Goal: Information Seeking & Learning: Learn about a topic

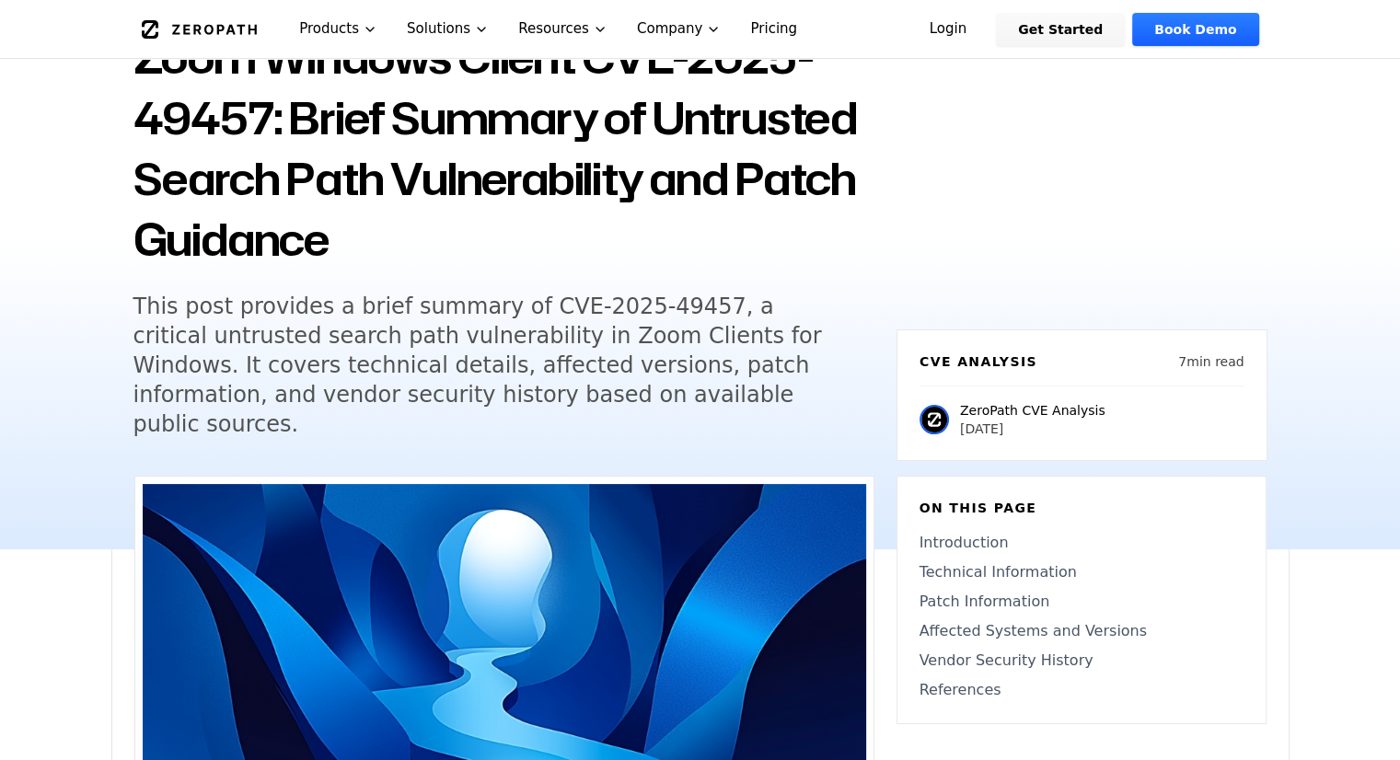
scroll to position [165, 0]
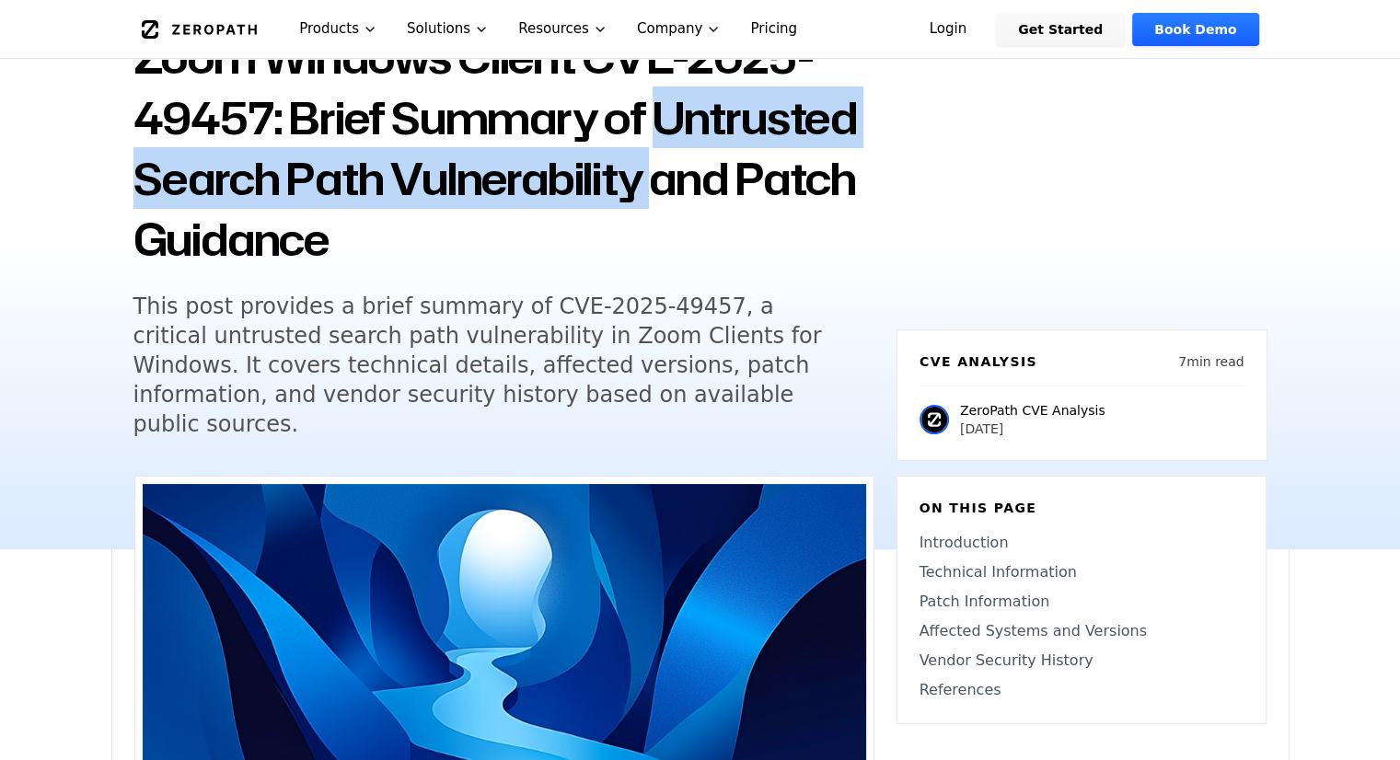
drag, startPoint x: 657, startPoint y: 108, endPoint x: 658, endPoint y: 172, distance: 64.4
click at [658, 172] on h1 "Zoom Windows Client CVE-2025-49457: Brief Summary of Untrusted Search Path Vuln…" at bounding box center [503, 148] width 741 height 243
copy h1 "Untrusted Search Path Vulnerability"
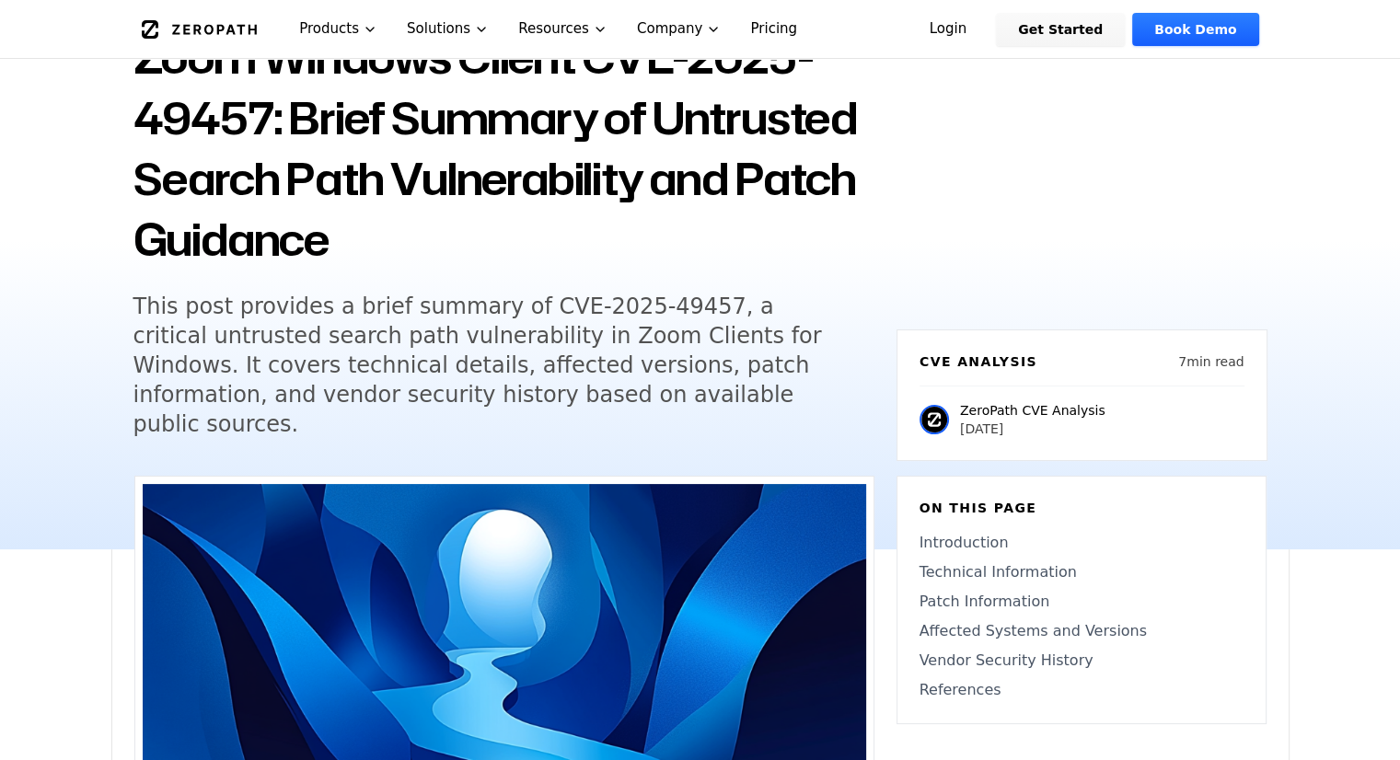
click at [197, 335] on h5 "This post provides a brief summary of CVE-2025-49457, a critical untrusted sear…" at bounding box center [486, 365] width 707 height 147
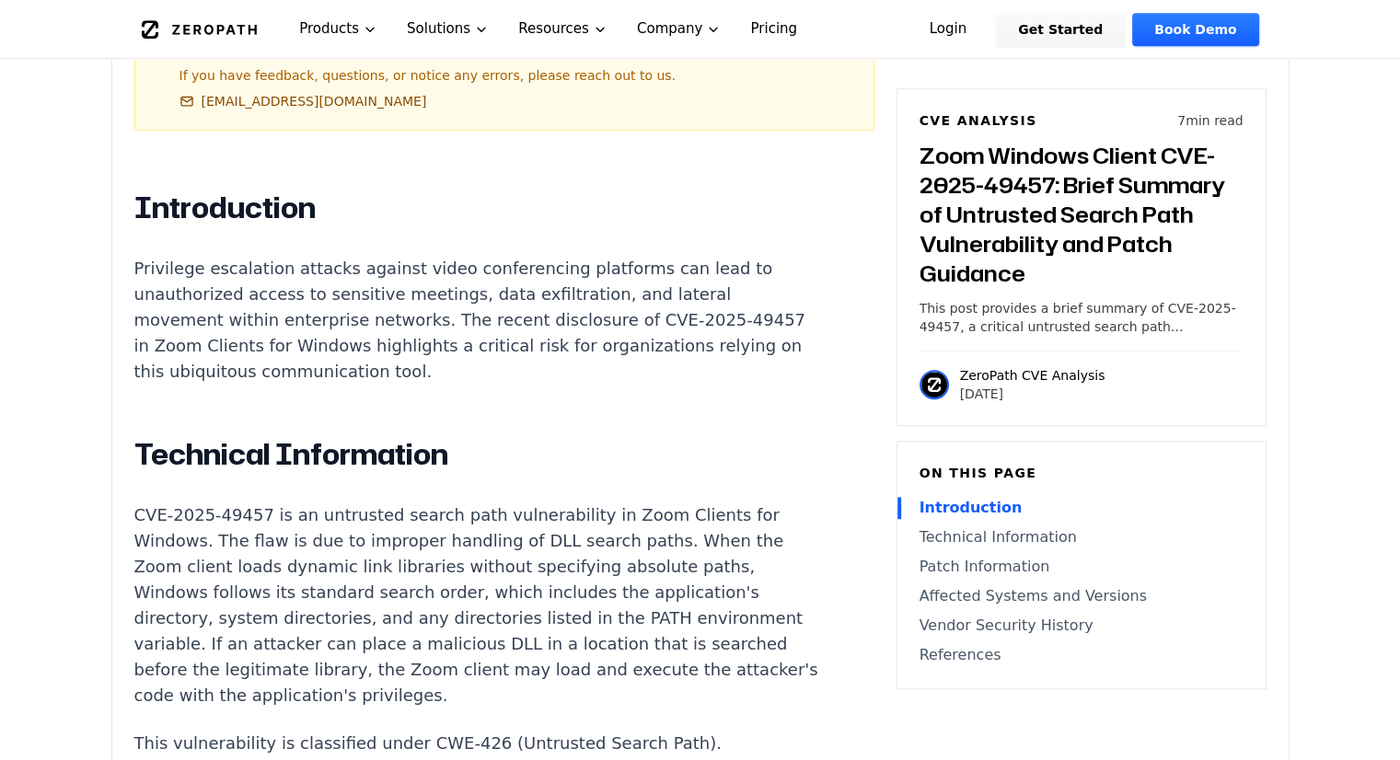
scroll to position [1169, 0]
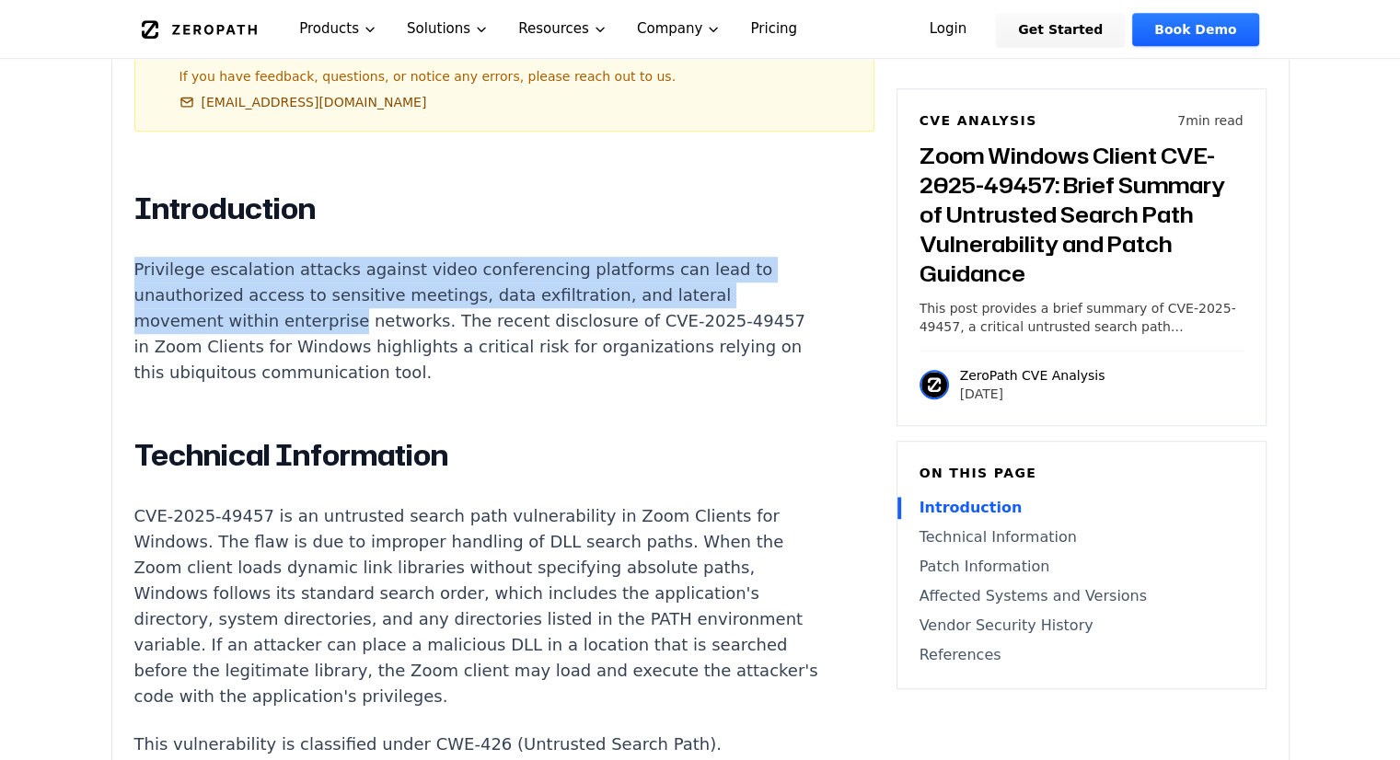
drag, startPoint x: 134, startPoint y: 223, endPoint x: 337, endPoint y: 274, distance: 209.0
click at [337, 274] on p "Privilege escalation attacks against video conferencing platforms can lead to u…" at bounding box center [476, 321] width 685 height 129
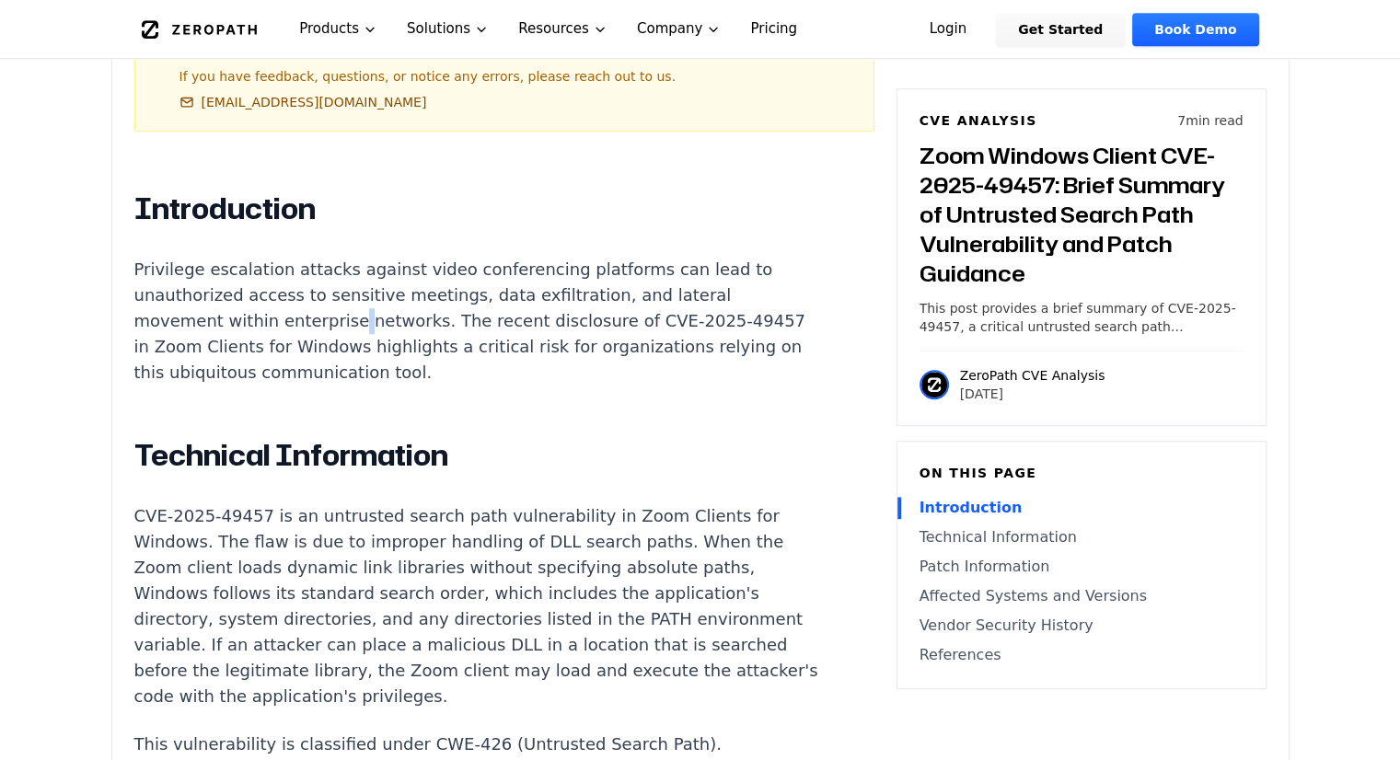
click at [337, 274] on p "Privilege escalation attacks against video conferencing platforms can lead to u…" at bounding box center [476, 321] width 685 height 129
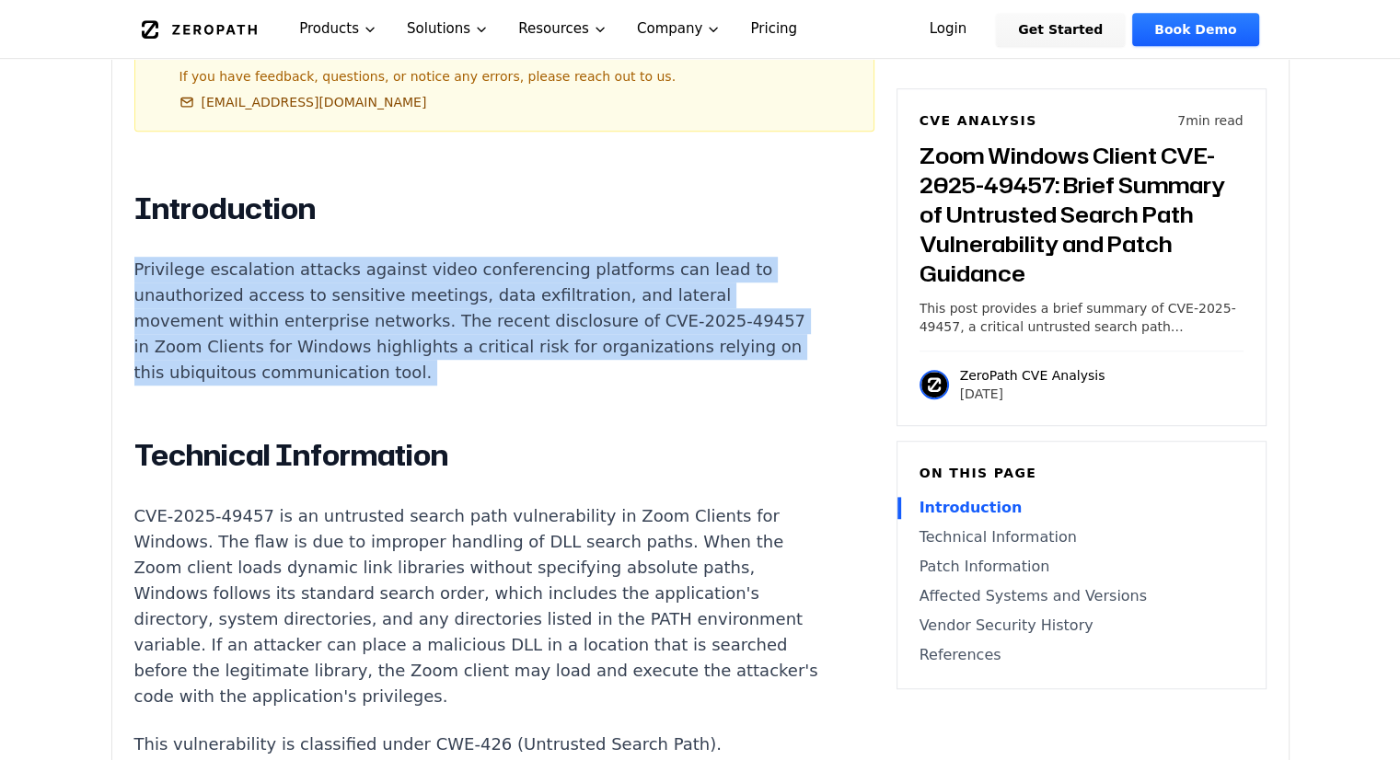
click at [337, 274] on p "Privilege escalation attacks against video conferencing platforms can lead to u…" at bounding box center [476, 321] width 685 height 129
click at [155, 257] on p "Privilege escalation attacks against video conferencing platforms can lead to u…" at bounding box center [476, 321] width 685 height 129
drag, startPoint x: 135, startPoint y: 218, endPoint x: 493, endPoint y: 318, distance: 371.6
click at [493, 318] on p "Privilege escalation attacks against video conferencing platforms can lead to u…" at bounding box center [476, 321] width 685 height 129
copy p "Privilege escalation attacks against video conferencing platforms can lead to u…"
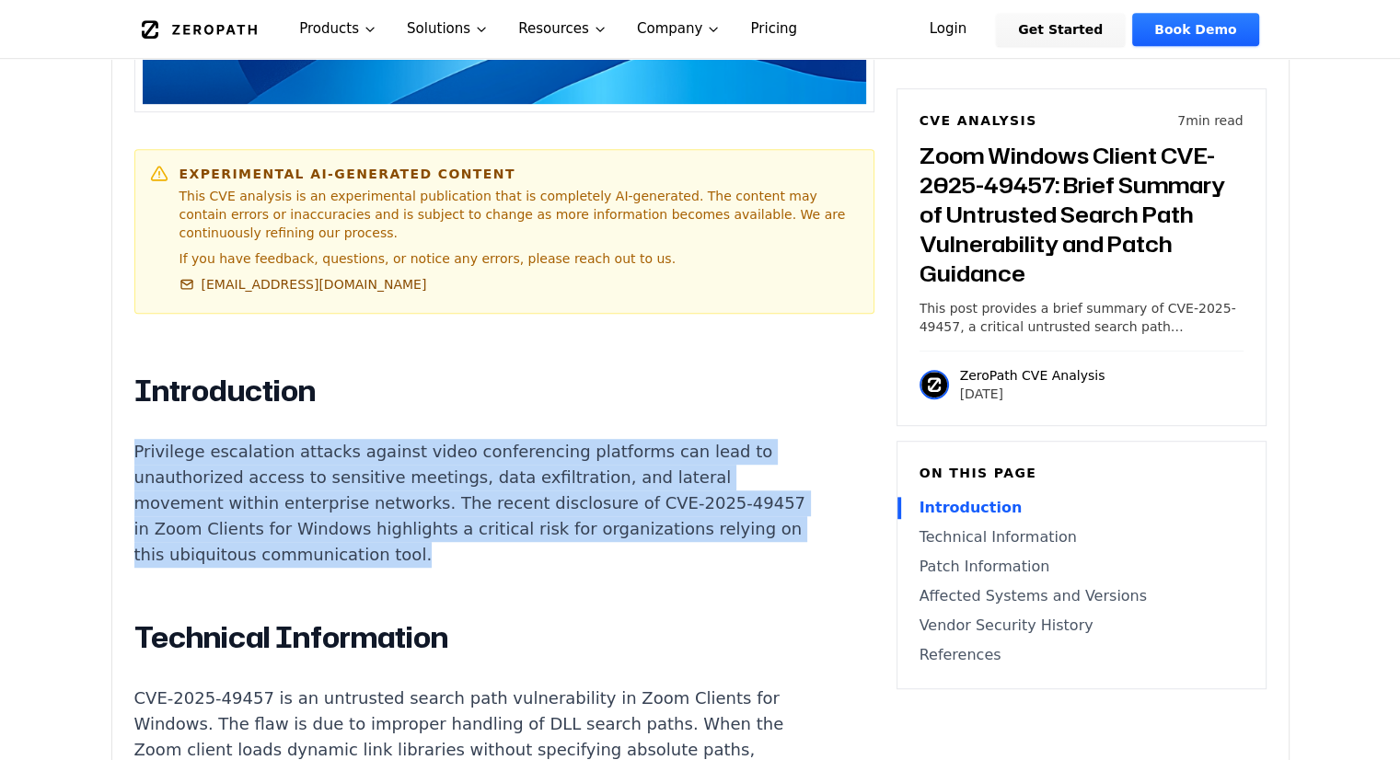
scroll to position [1241, 0]
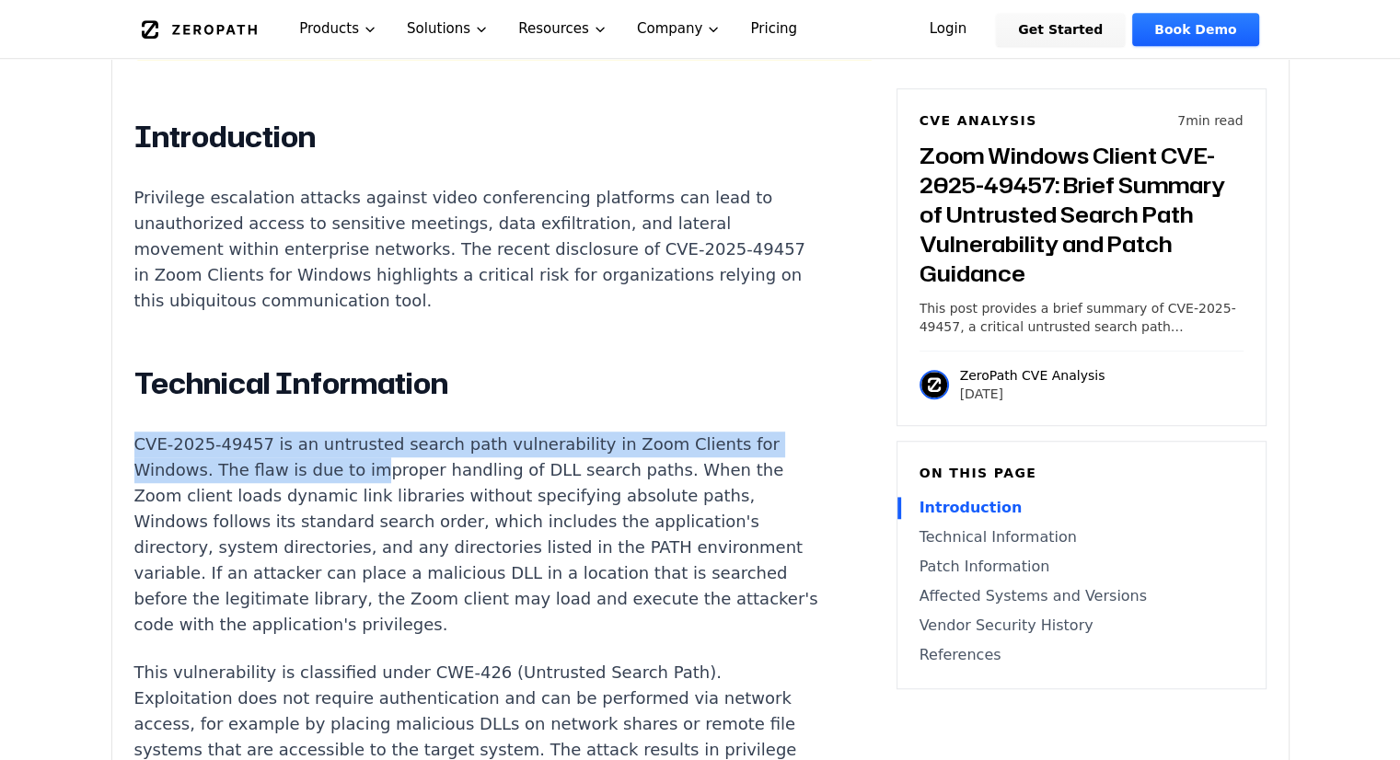
drag, startPoint x: 132, startPoint y: 391, endPoint x: 365, endPoint y: 424, distance: 235.2
click at [365, 432] on p "CVE-2025-49457 is an untrusted search path vulnerability in Zoom Clients for Wi…" at bounding box center [476, 535] width 685 height 206
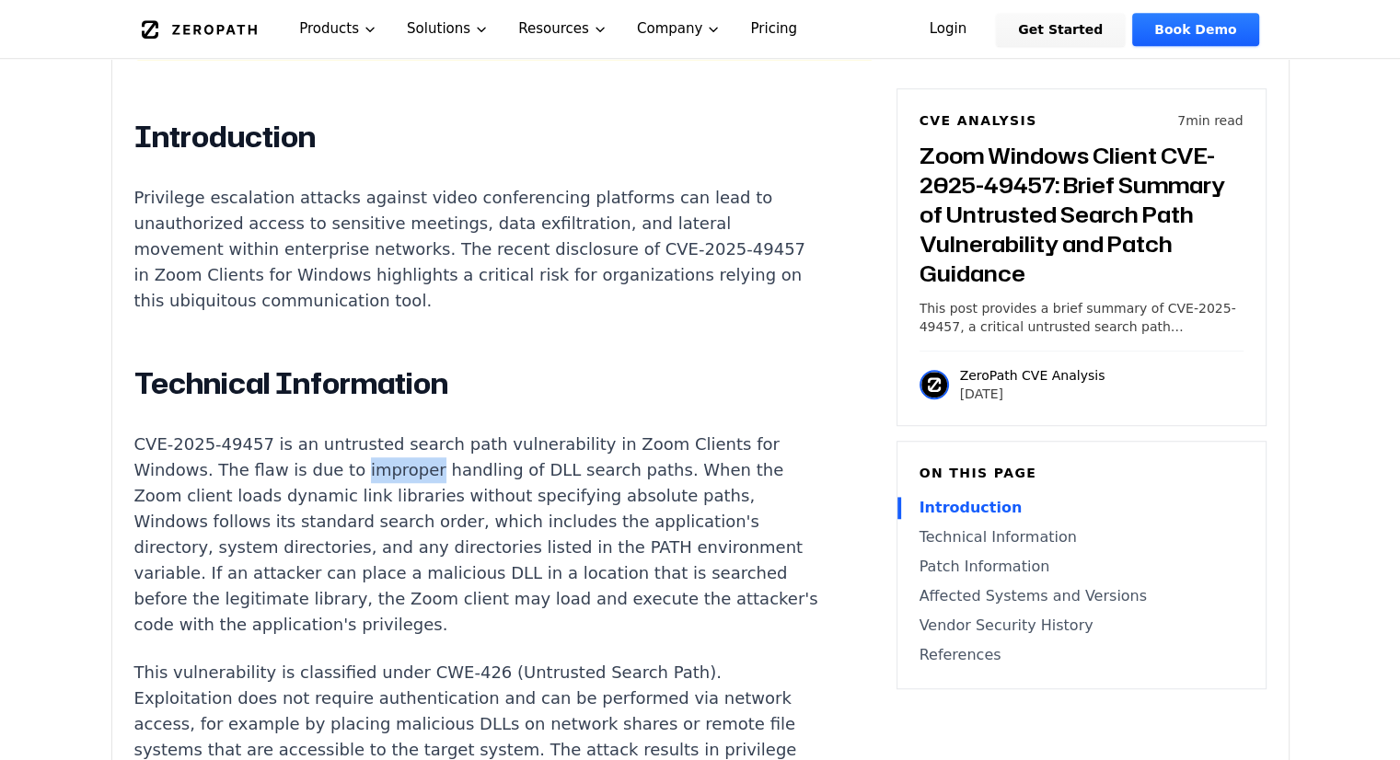
click at [365, 432] on p "CVE-2025-49457 is an untrusted search path vulnerability in Zoom Clients for Wi…" at bounding box center [476, 535] width 685 height 206
click at [375, 504] on p "CVE-2025-49457 is an untrusted search path vulnerability in Zoom Clients for Wi…" at bounding box center [476, 535] width 685 height 206
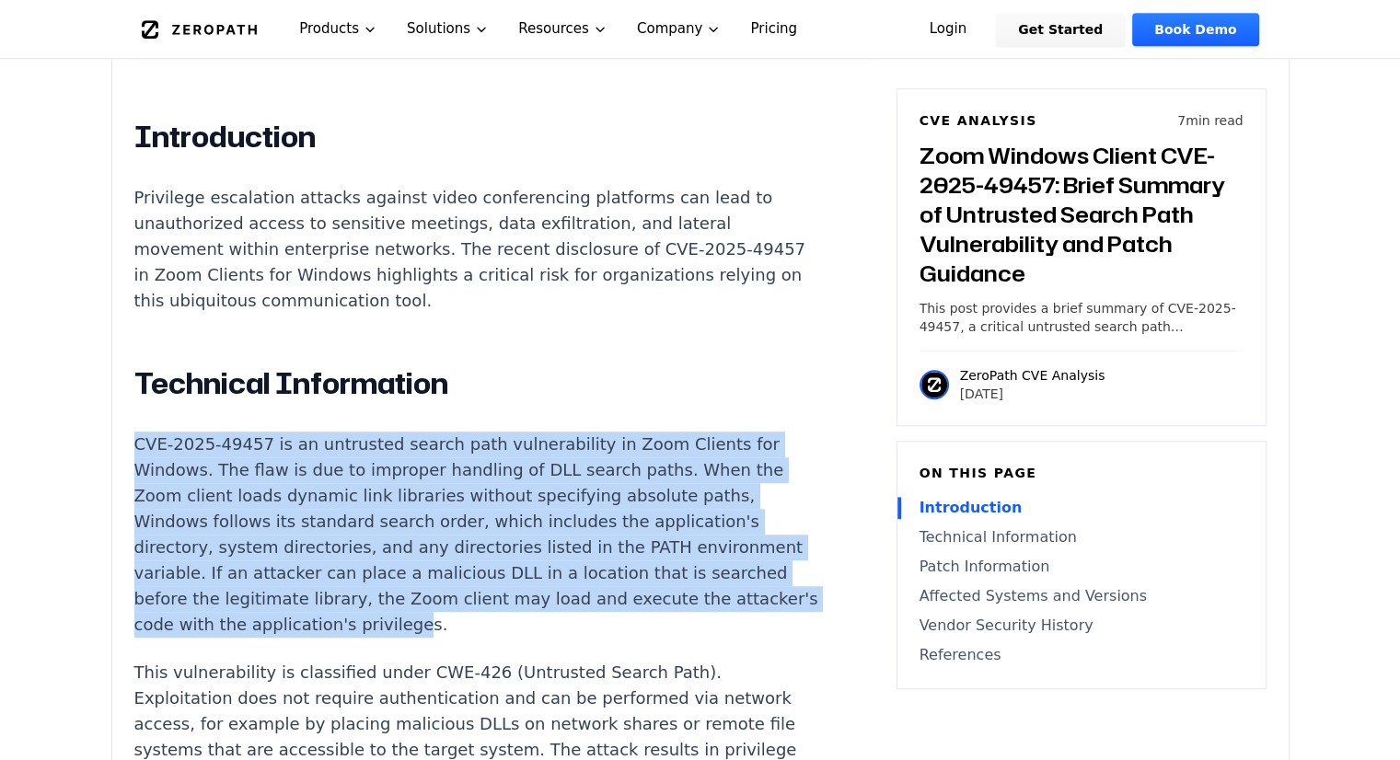
drag, startPoint x: 497, startPoint y: 572, endPoint x: 126, endPoint y: 402, distance: 407.8
click at [484, 552] on p "CVE-2025-49457 is an untrusted search path vulnerability in Zoom Clients for Wi…" at bounding box center [476, 535] width 685 height 206
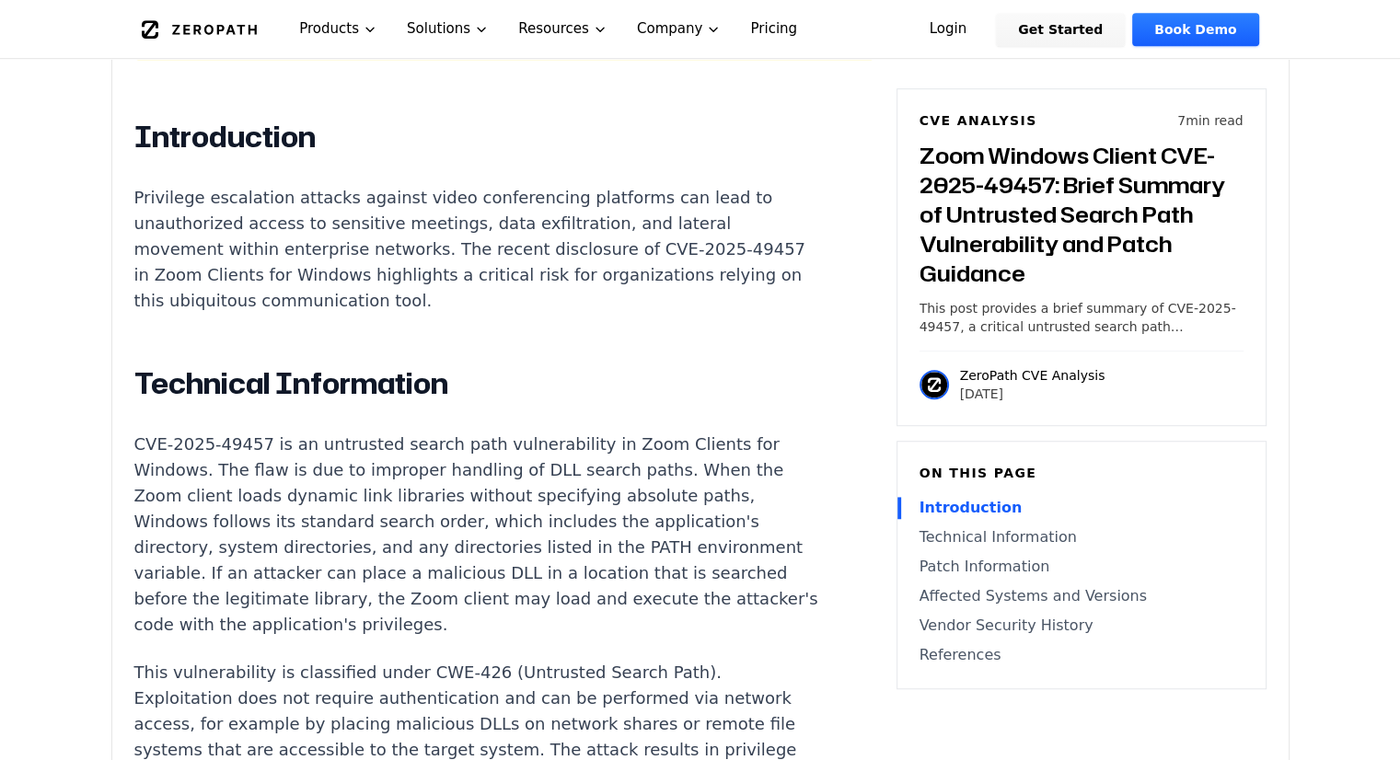
scroll to position [1425, 0]
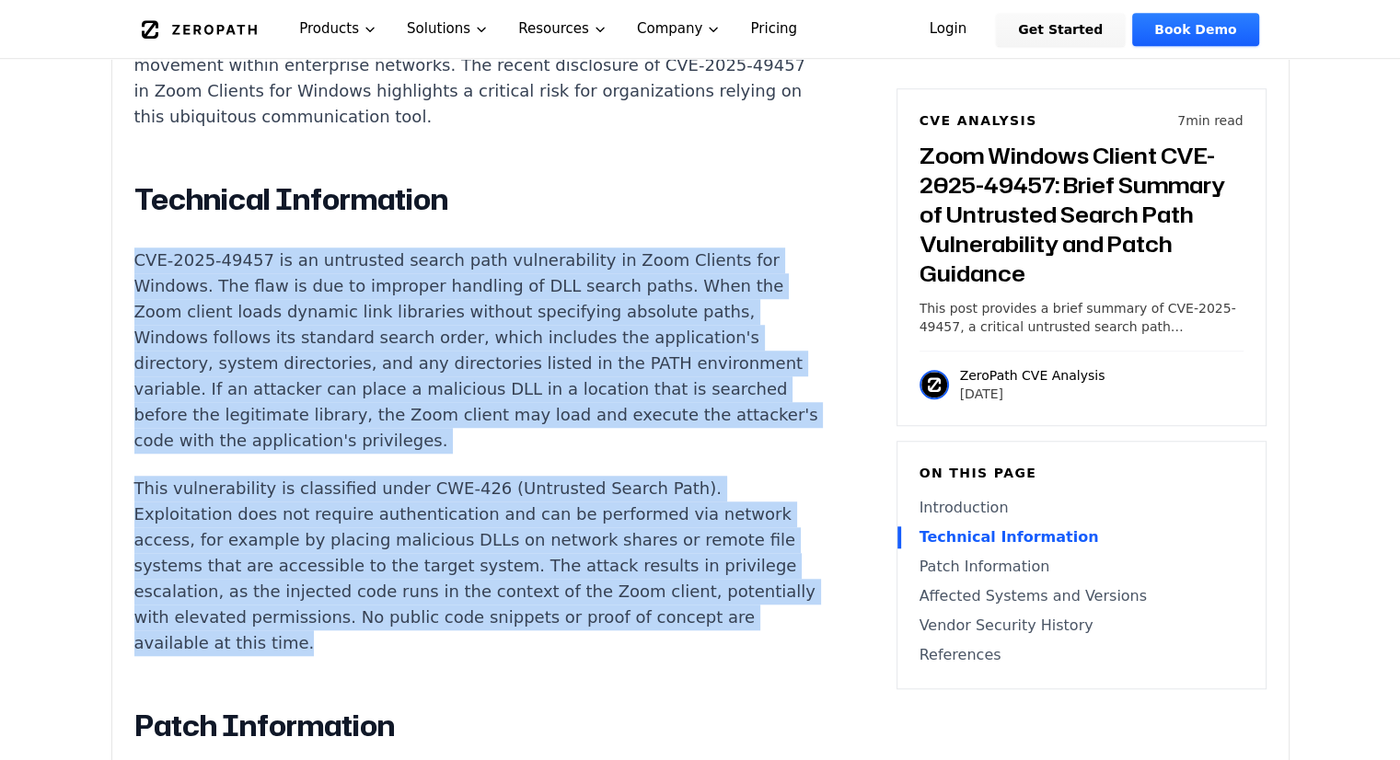
drag, startPoint x: 134, startPoint y: 214, endPoint x: 477, endPoint y: 589, distance: 508.3
copy div "CVE-2025-49457 is an untrusted search path vulnerability in Zoom Clients for Wi…"
click at [620, 395] on p "CVE-2025-49457 is an untrusted search path vulnerability in Zoom Clients for Wi…" at bounding box center [476, 351] width 685 height 206
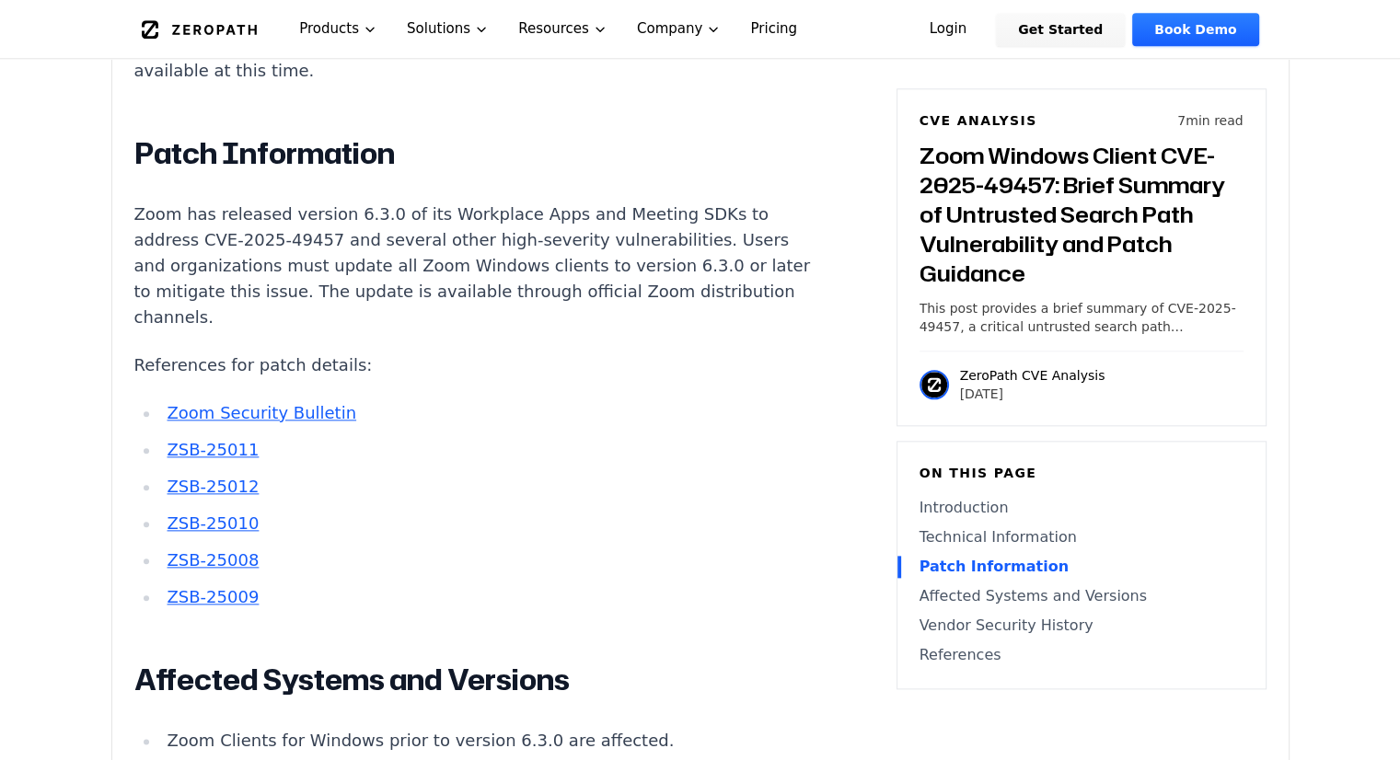
scroll to position [2003, 0]
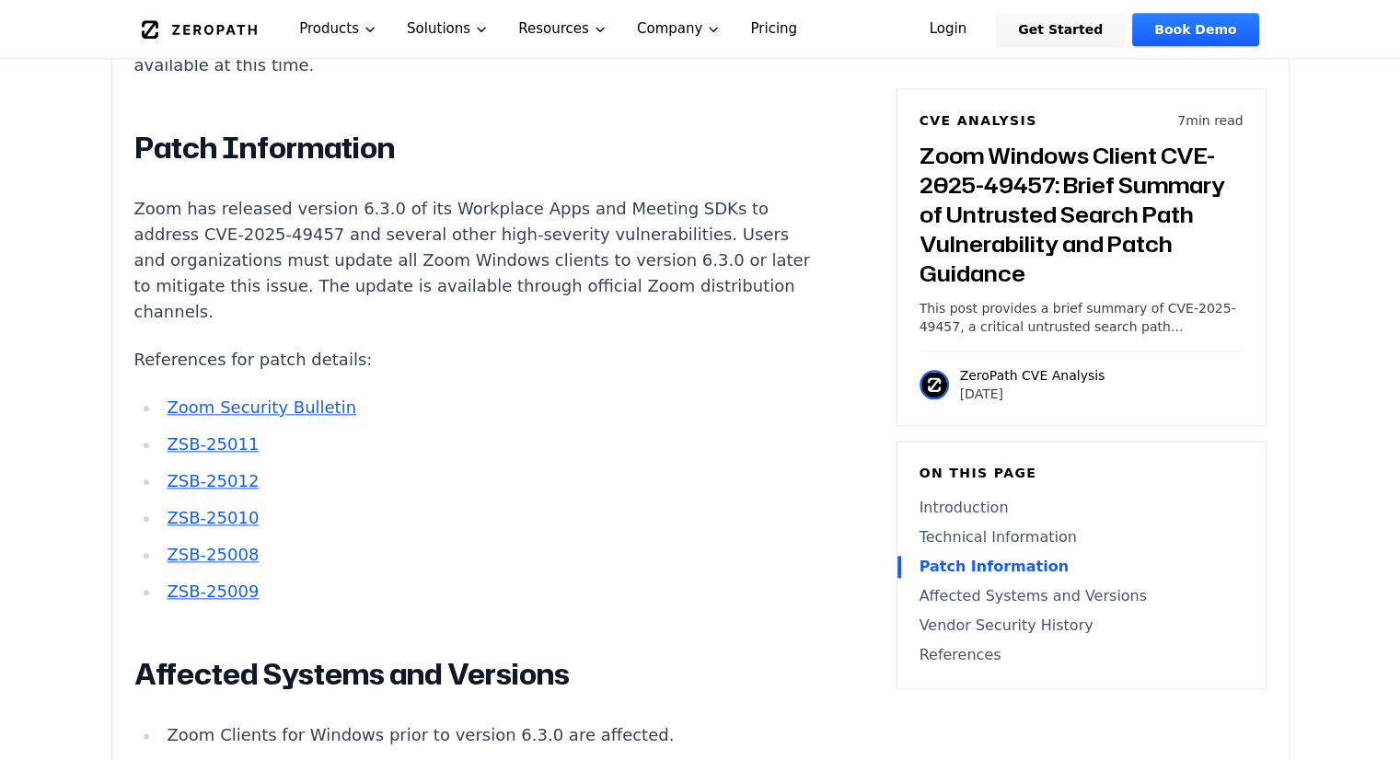
click at [288, 398] on link "Zoom Security Bulletin" at bounding box center [262, 407] width 190 height 19
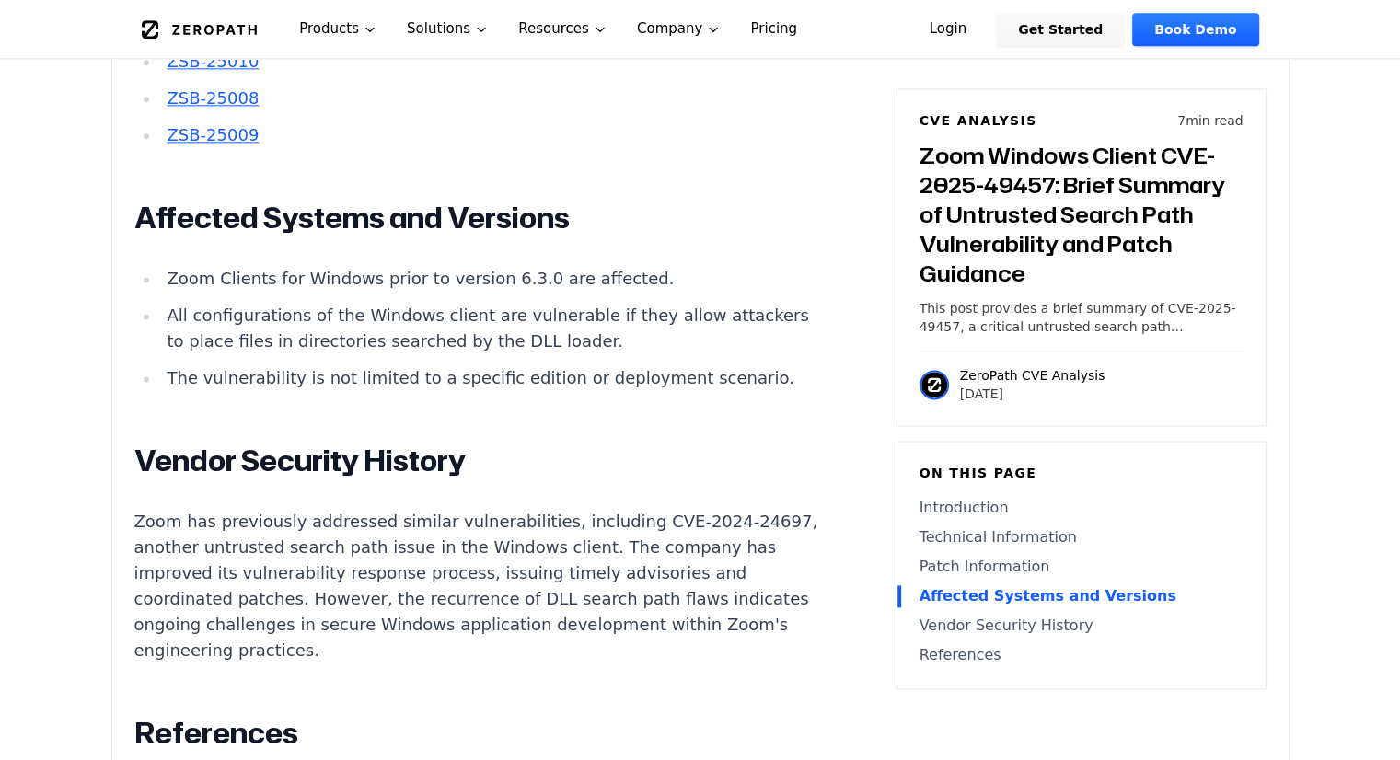
scroll to position [2471, 0]
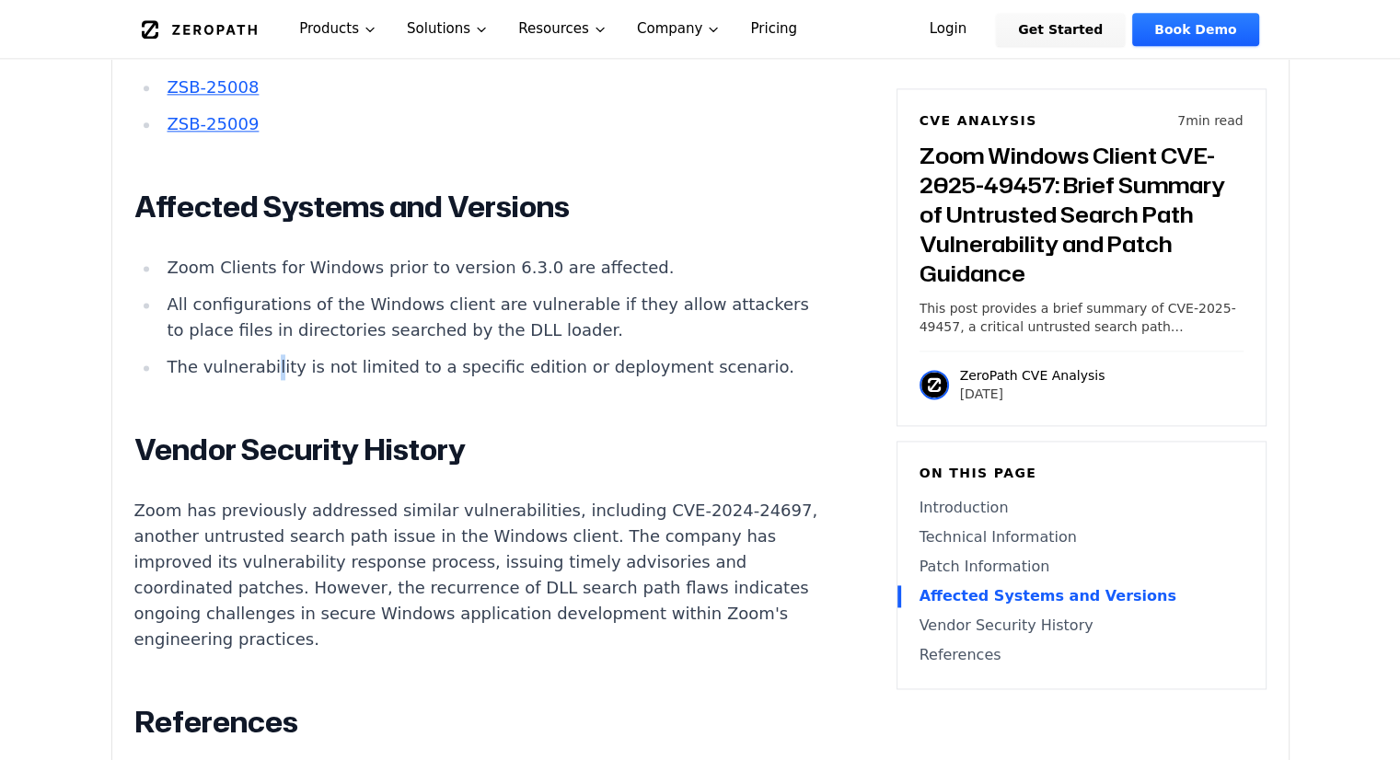
click at [265, 354] on li "The vulnerability is not limited to a specific edition or deployment scenario." at bounding box center [489, 367] width 659 height 26
drag, startPoint x: 170, startPoint y: 222, endPoint x: 267, endPoint y: 222, distance: 96.7
click at [267, 255] on li "Zoom Clients for Windows prior to version 6.3.0 are affected." at bounding box center [489, 268] width 659 height 26
click at [283, 362] on div "Introduction Privilege escalation attacks against video conferencing platforms …" at bounding box center [476, 8] width 685 height 2239
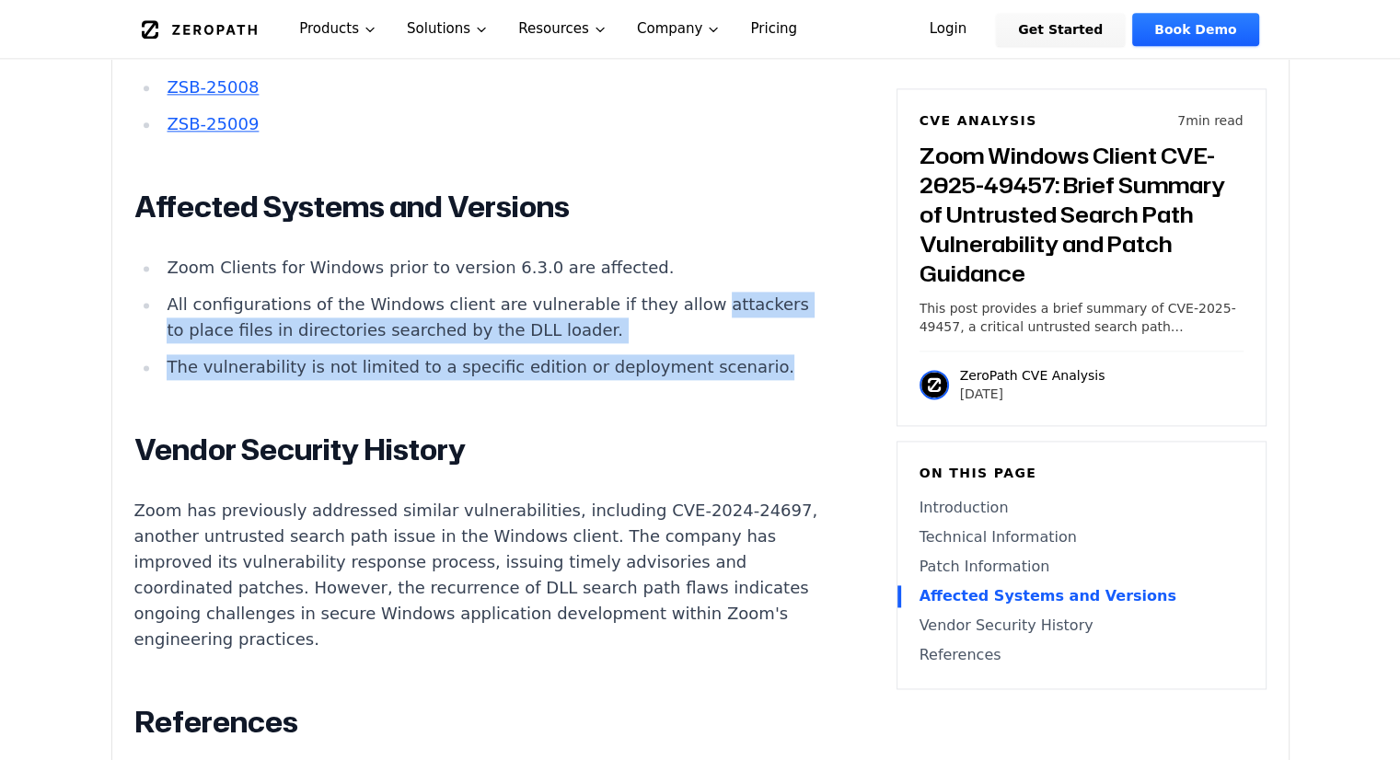
drag, startPoint x: 261, startPoint y: 347, endPoint x: 162, endPoint y: 283, distance: 118.5
click at [162, 283] on ul "Zoom Clients for Windows prior to version 6.3.0 are affected. All configuration…" at bounding box center [476, 317] width 685 height 125
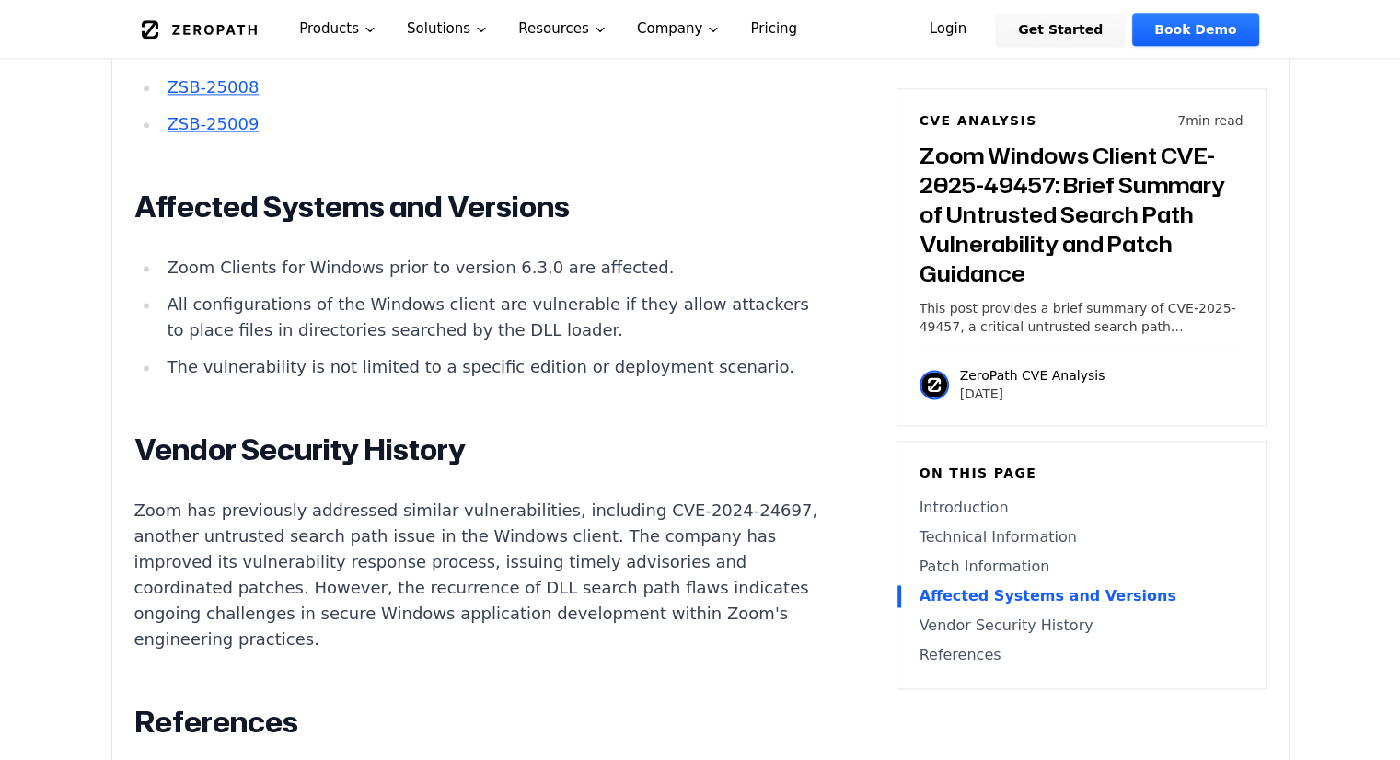
click at [188, 432] on h2 "Vendor Security History" at bounding box center [476, 450] width 685 height 37
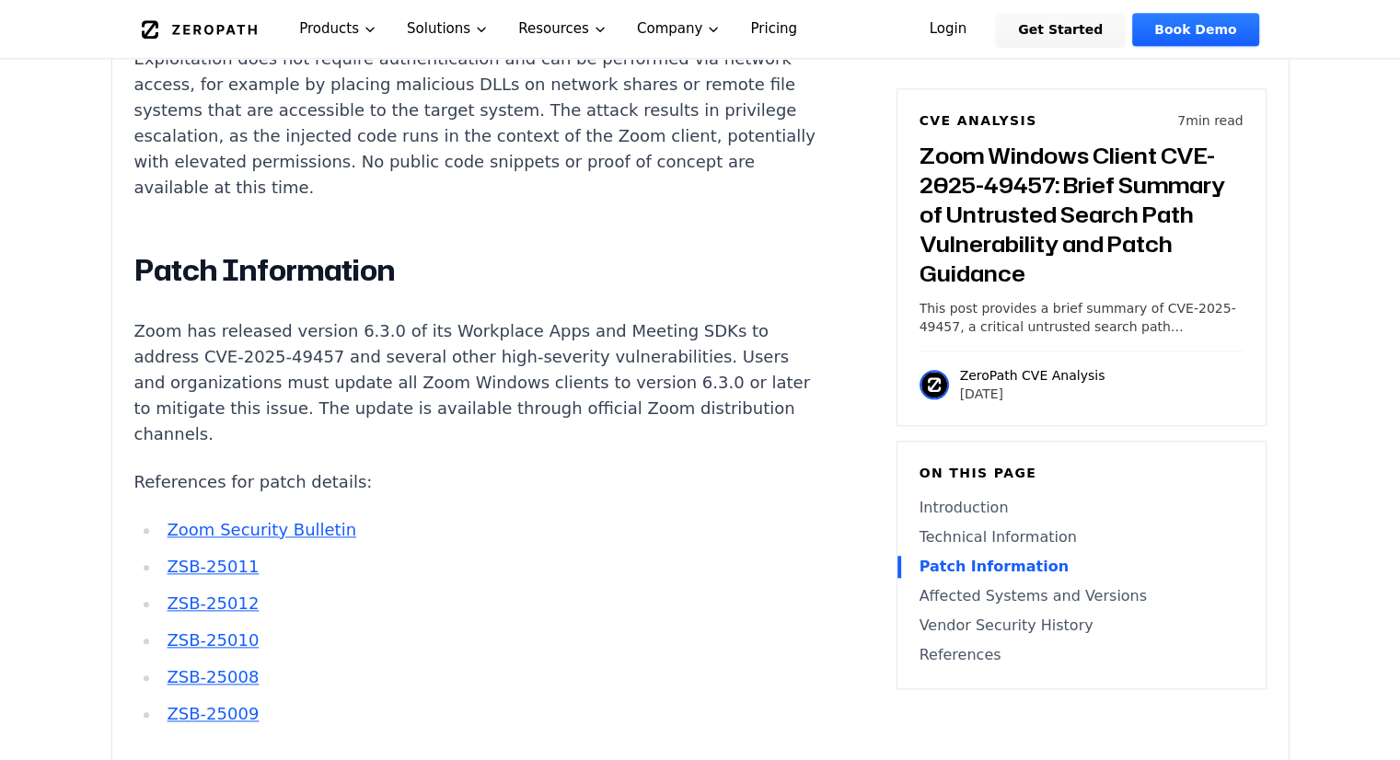
scroll to position [1880, 0]
drag, startPoint x: 328, startPoint y: 444, endPoint x: 411, endPoint y: 422, distance: 85.7
click at [411, 470] on p "References for patch details:" at bounding box center [476, 483] width 685 height 26
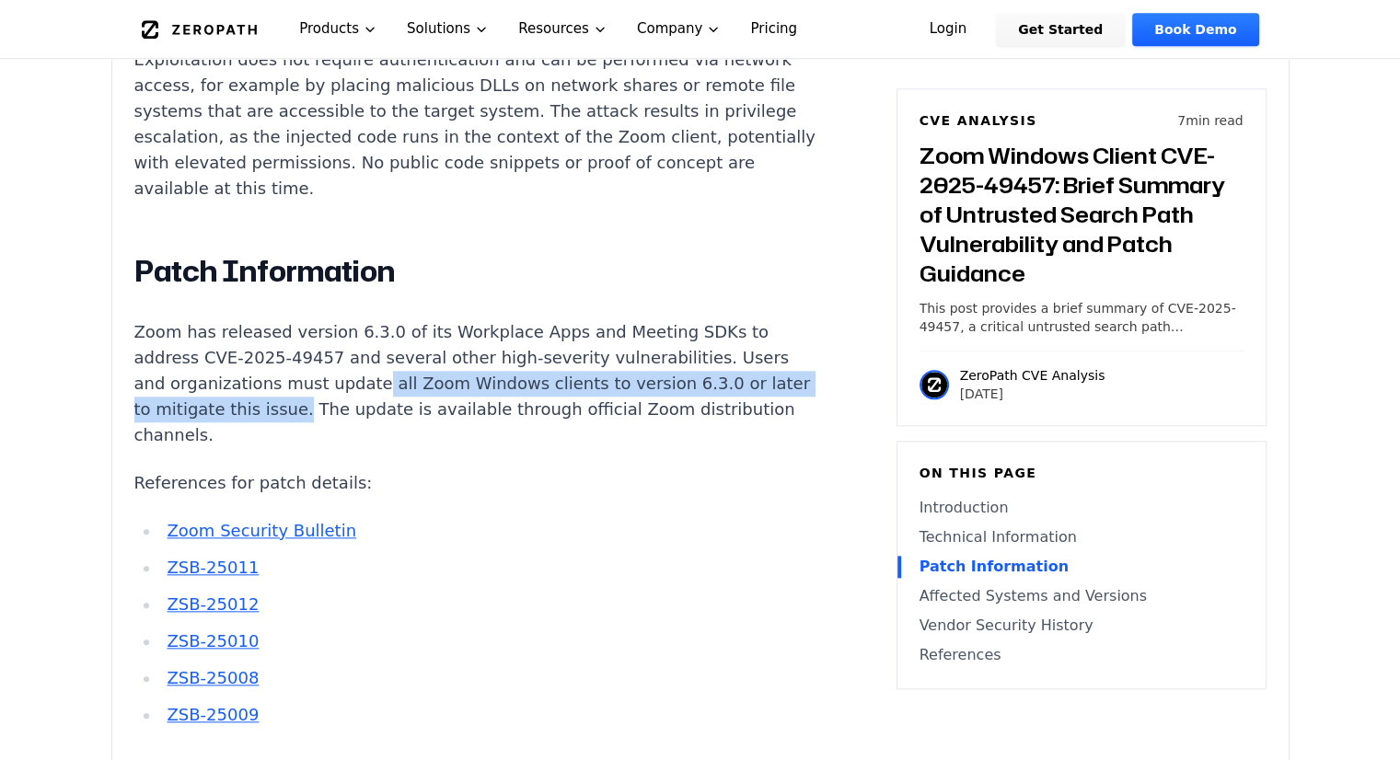
drag, startPoint x: 362, startPoint y: 332, endPoint x: 326, endPoint y: 370, distance: 52.1
click at [326, 370] on p "Zoom has released version 6.3.0 of its Workplace Apps and Meeting SDKs to addre…" at bounding box center [476, 383] width 685 height 129
copy p "all Zoom Windows clients to version 6.3.0 or later to mitigate this issue."
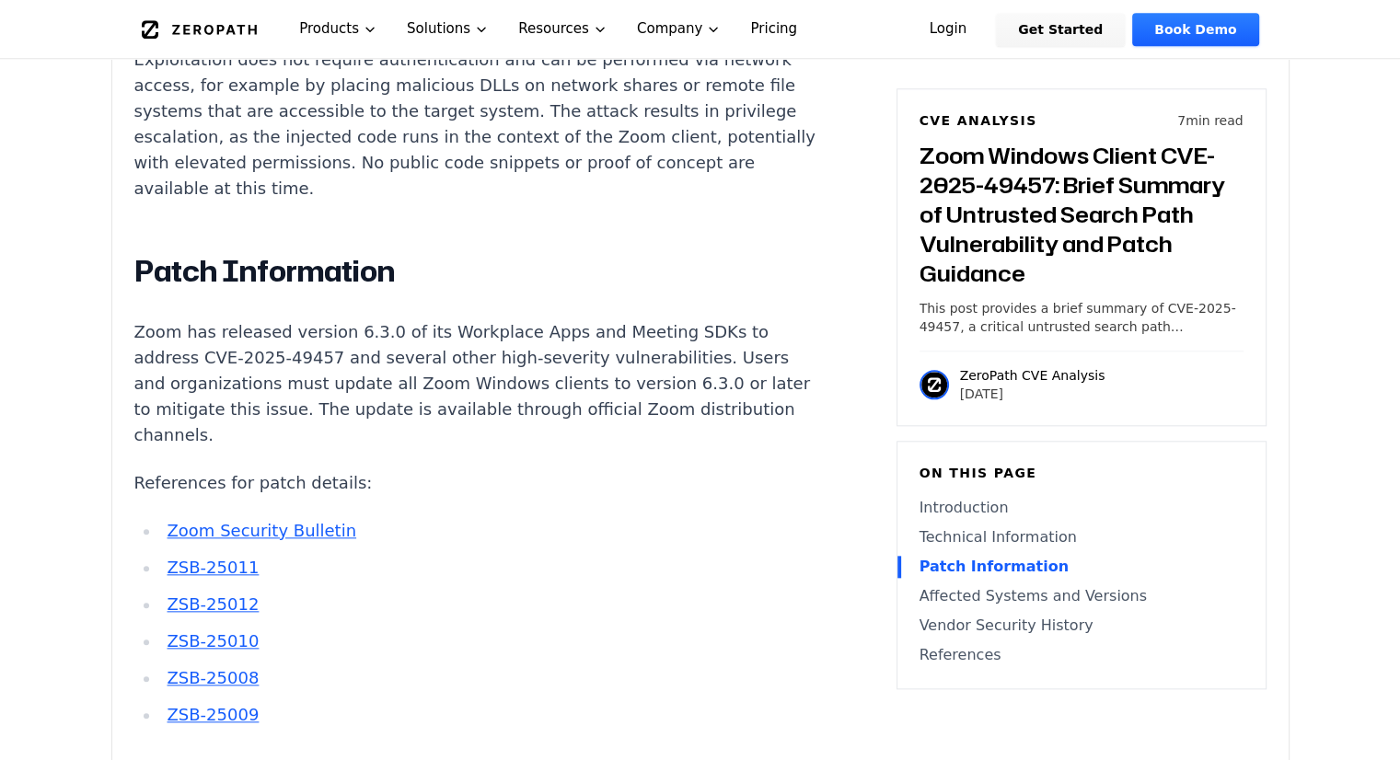
click at [460, 518] on li "Zoom Security Bulletin" at bounding box center [489, 531] width 659 height 26
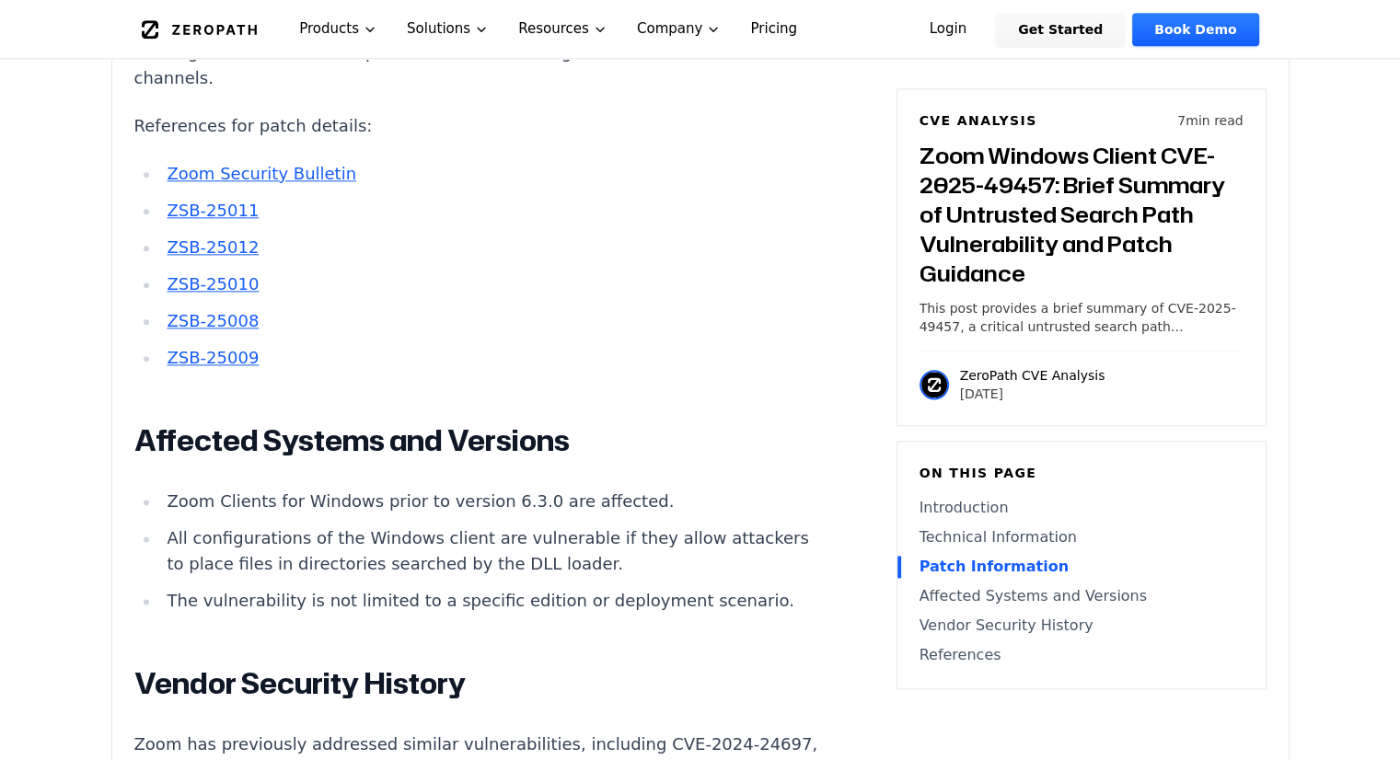
scroll to position [2235, 0]
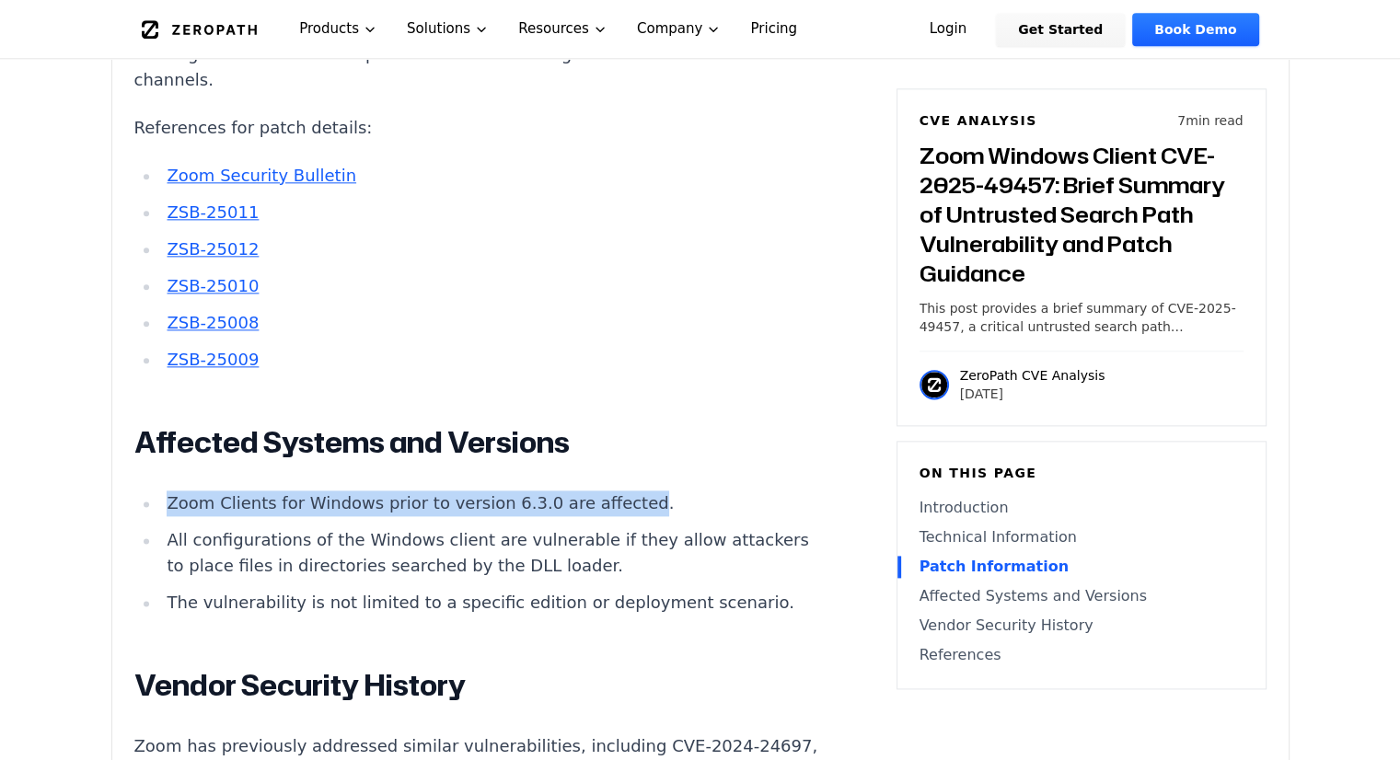
drag, startPoint x: 604, startPoint y: 453, endPoint x: 165, endPoint y: 452, distance: 439.1
click at [165, 491] on li "Zoom Clients for Windows prior to version 6.3.0 are affected." at bounding box center [489, 504] width 659 height 26
copy li "Zoom Clients for Windows prior to version 6.3.0 are affected"
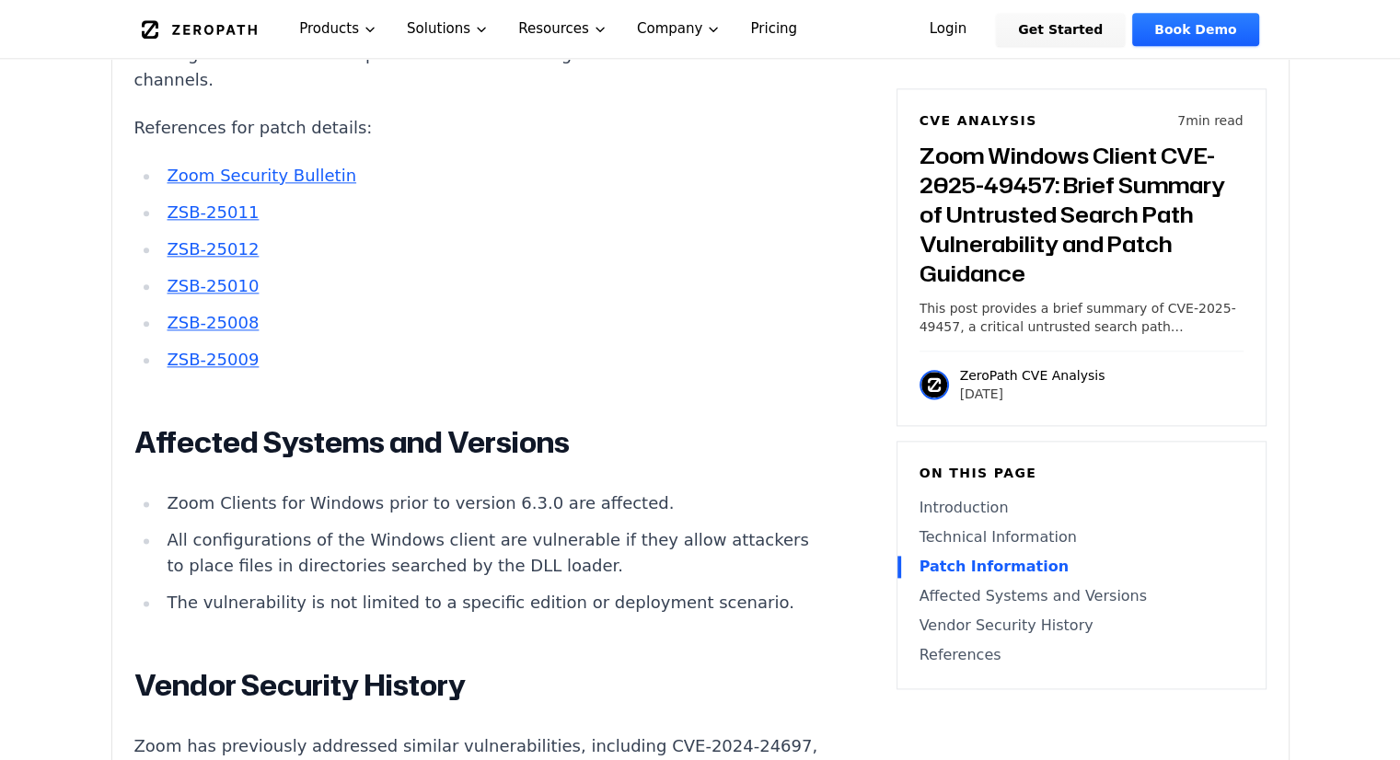
click at [387, 632] on div "Introduction Privilege escalation attacks against video conferencing platforms …" at bounding box center [476, 244] width 685 height 2239
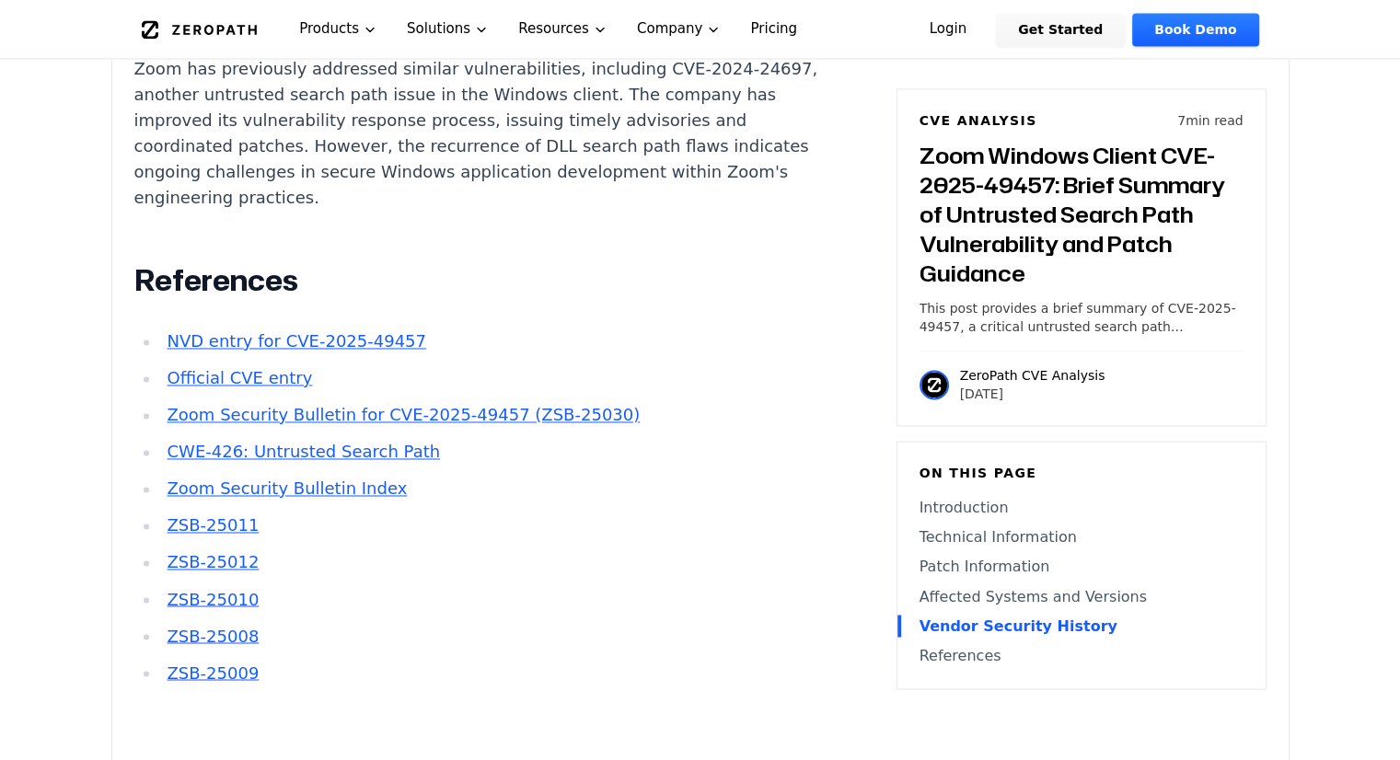
scroll to position [2913, 0]
click at [361, 405] on link "Zoom Security Bulletin for CVE-2025-49457 (ZSB-25030)" at bounding box center [403, 414] width 473 height 19
click at [279, 368] on link "Official CVE entry" at bounding box center [239, 377] width 145 height 19
click at [281, 331] on link "NVD entry for CVE-2025-49457" at bounding box center [296, 340] width 259 height 19
